Goal: Transaction & Acquisition: Purchase product/service

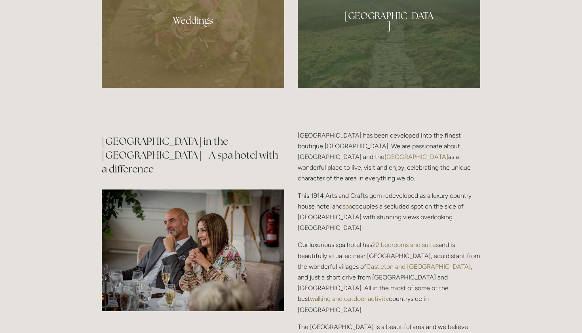
scroll to position [717, 0]
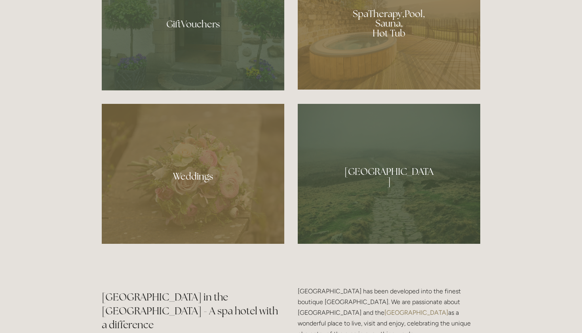
click at [184, 151] on div at bounding box center [193, 174] width 183 height 140
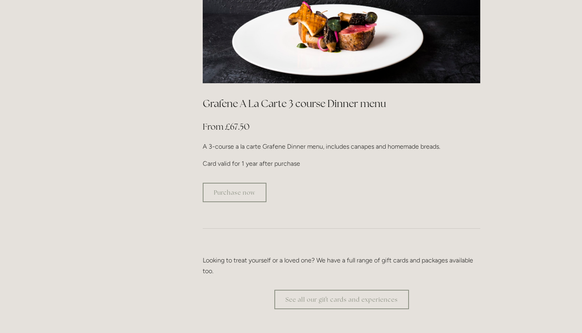
scroll to position [1453, 0]
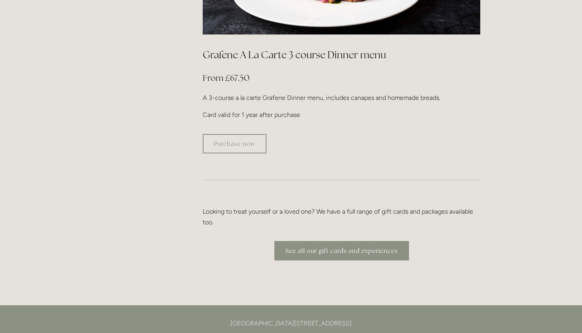
click at [336, 241] on link "See all our gift cards and experiences" at bounding box center [342, 250] width 135 height 19
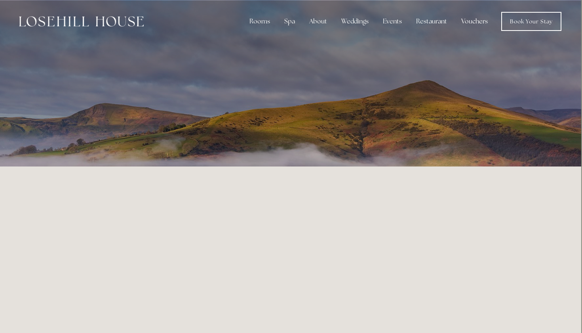
scroll to position [0, 1]
